Goal: Task Accomplishment & Management: Manage account settings

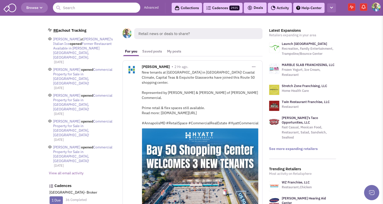
click at [333, 5] on button "button" at bounding box center [331, 7] width 9 height 9
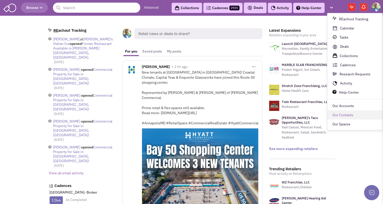
click at [340, 116] on link "Our Contacts" at bounding box center [355, 114] width 55 height 9
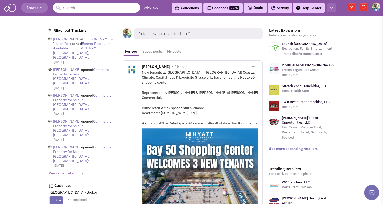
click at [334, 6] on button "button" at bounding box center [331, 7] width 9 height 9
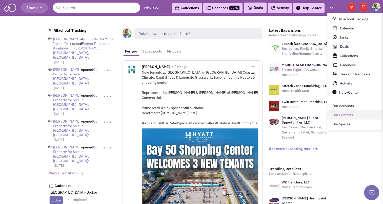
click at [335, 117] on link "Our Contacts" at bounding box center [355, 114] width 55 height 9
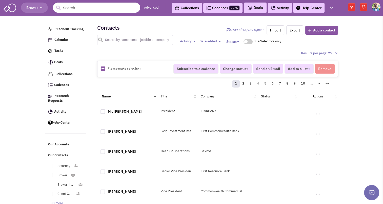
click at [134, 43] on input "text" at bounding box center [135, 40] width 76 height 10
type input "dobbyn"
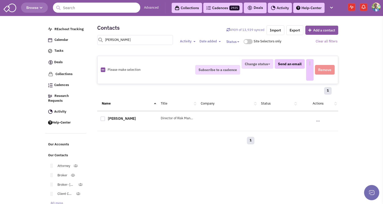
select select
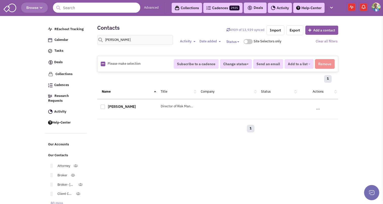
click at [101, 105] on div at bounding box center [103, 106] width 5 height 5
click at [106, 105] on input "checkbox" at bounding box center [107, 106] width 3 height 3
checkbox input "true"
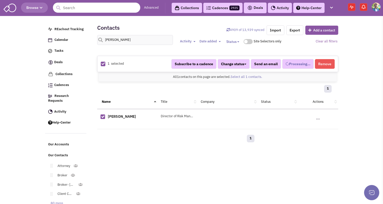
select select
click at [324, 65] on button "Remove" at bounding box center [325, 64] width 20 height 10
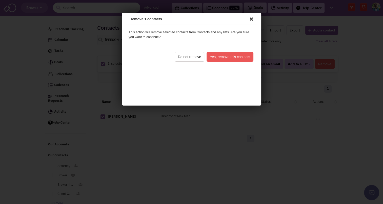
click at [238, 52] on button "Yes, remove this contacts" at bounding box center [229, 56] width 47 height 10
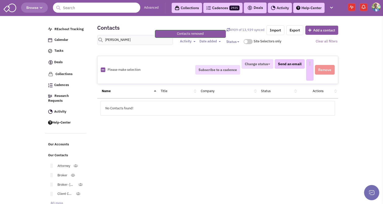
select select
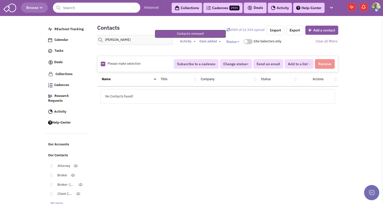
click at [379, 7] on img at bounding box center [376, 7] width 9 height 9
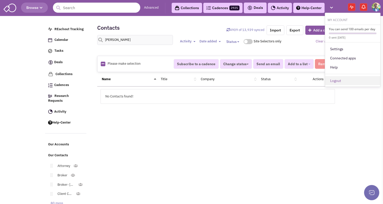
click at [343, 79] on link "Logout" at bounding box center [352, 80] width 55 height 9
